Goal: Information Seeking & Learning: Check status

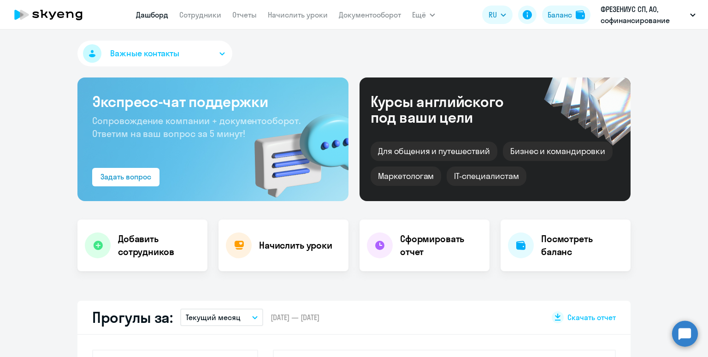
select select "30"
click at [244, 20] on app-menu-item-link "Отчеты" at bounding box center [244, 15] width 24 height 12
click at [241, 17] on link "Отчеты" at bounding box center [244, 14] width 24 height 9
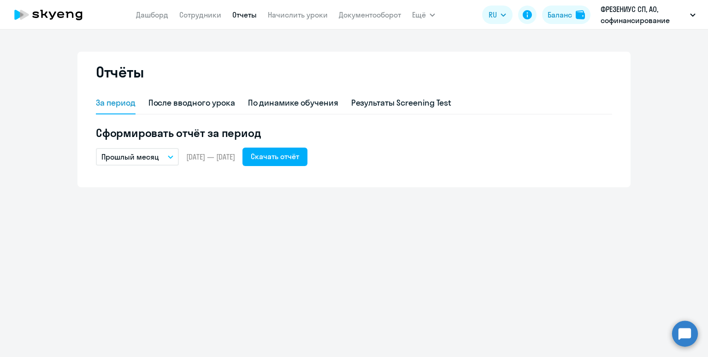
click at [146, 158] on p "Прошлый месяц" at bounding box center [130, 156] width 58 height 11
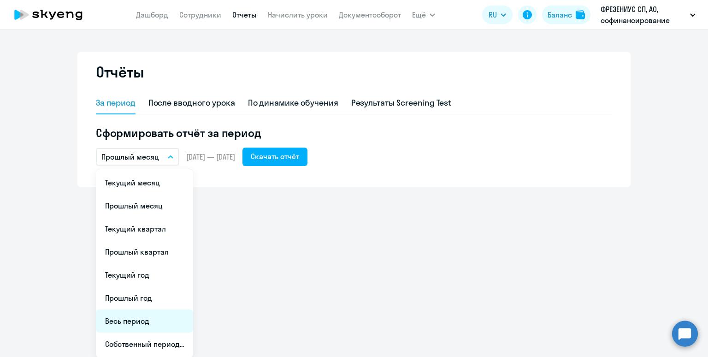
click at [151, 317] on li "Весь период" at bounding box center [144, 320] width 97 height 23
